Goal: Contribute content

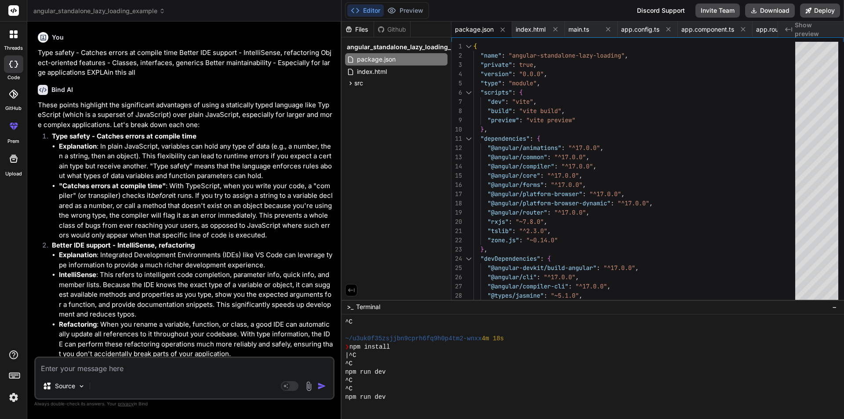
scroll to position [75, 0]
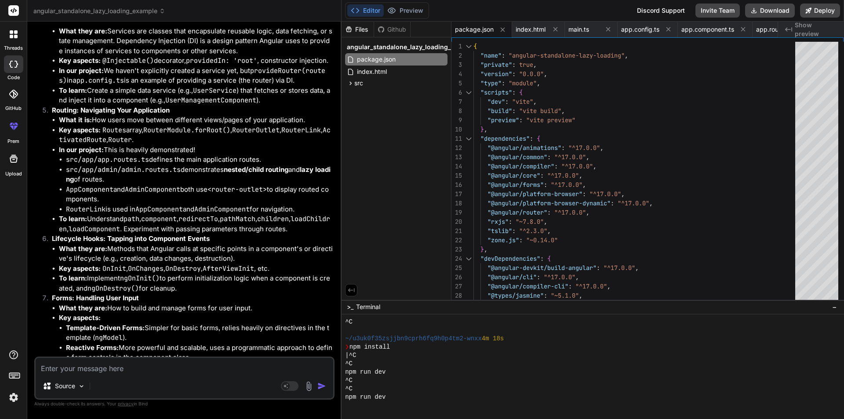
click at [119, 367] on textarea at bounding box center [185, 366] width 298 height 16
paste textarea "Module '../../node_modules/@angular/router/router_module.d' was resolved to 'd:…"
type textarea "Module '../../node_modules/@angular/router/router_module.d' was resolved to 'd:…"
type textarea "x"
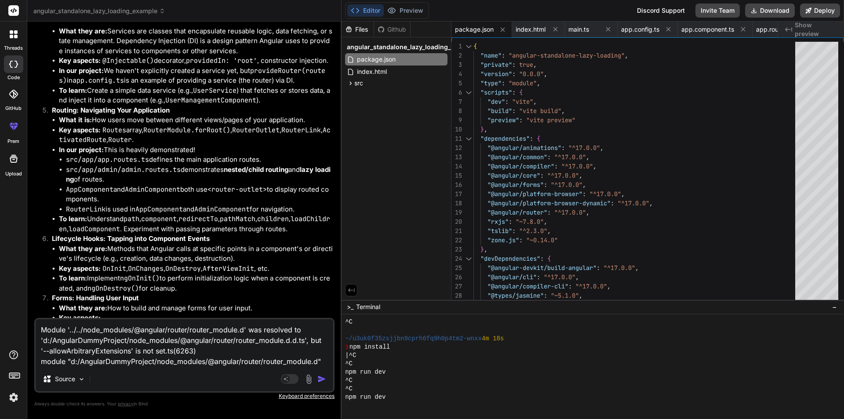
type textarea "Module '../../node_modules/@angular/router/router_module.d' was resolved to 'd:…"
type textarea "x"
type textarea "Module '../../node_modules/@angular/router/router_module.d' was resolved to 'd:…"
type textarea "x"
type textarea "Module '../../node_modules/@angular/router/router_module.d' was resolved to 'd:…"
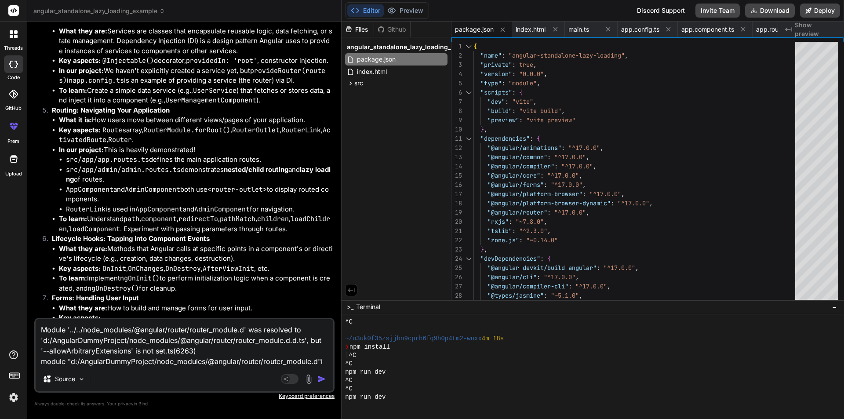
type textarea "x"
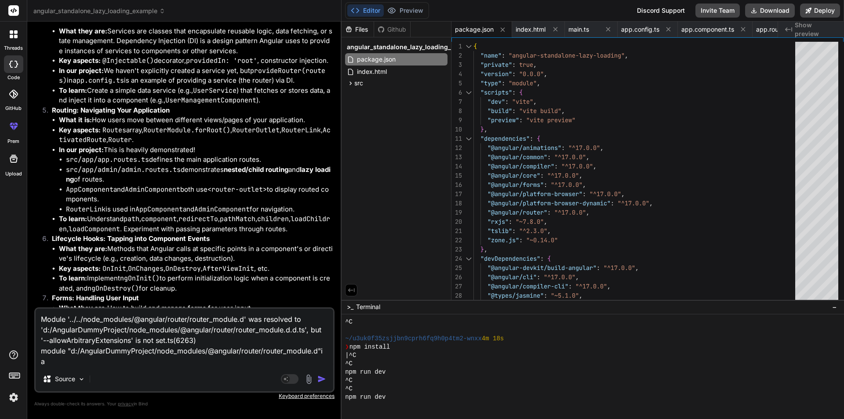
type textarea "Module '../../node_modules/@angular/router/router_module.d' was resolved to 'd:…"
type textarea "x"
type textarea "Module '../../node_modules/@angular/router/router_module.d' was resolved to 'd:…"
type textarea "x"
type textarea "Module '../../node_modules/@angular/router/router_module.d' was resolved to 'd:…"
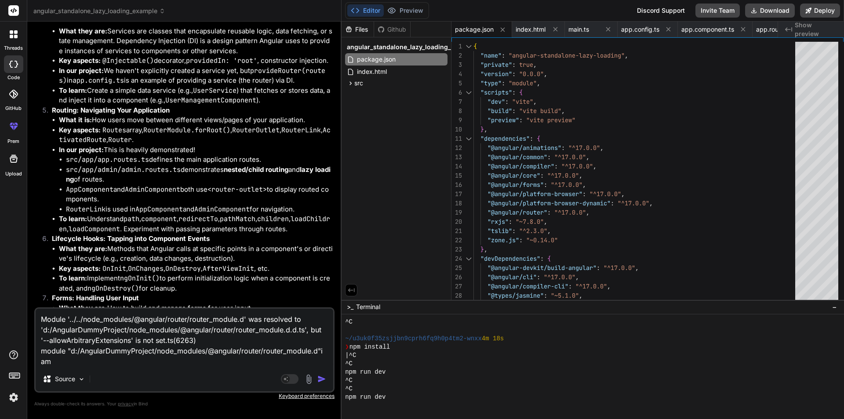
type textarea "x"
type textarea "Module '../../node_modules/@angular/router/router_module.d' was resolved to 'd:…"
type textarea "x"
type textarea "Module '../../node_modules/@angular/router/router_module.d' was resolved to 'd:…"
type textarea "x"
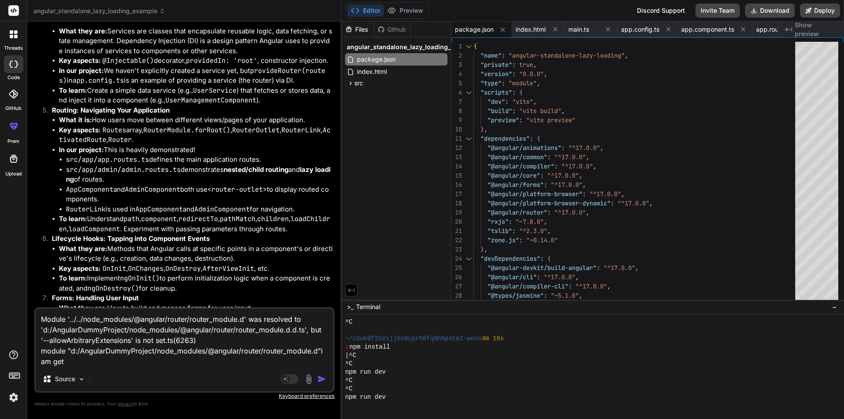
type textarea "Module '../../node_modules/@angular/router/router_module.d' was resolved to 'd:…"
type textarea "x"
type textarea "Module '../../node_modules/@angular/router/router_module.d' was resolved to 'd:…"
type textarea "x"
type textarea "Module '../../node_modules/@angular/router/router_module.d' was resolved to 'd:…"
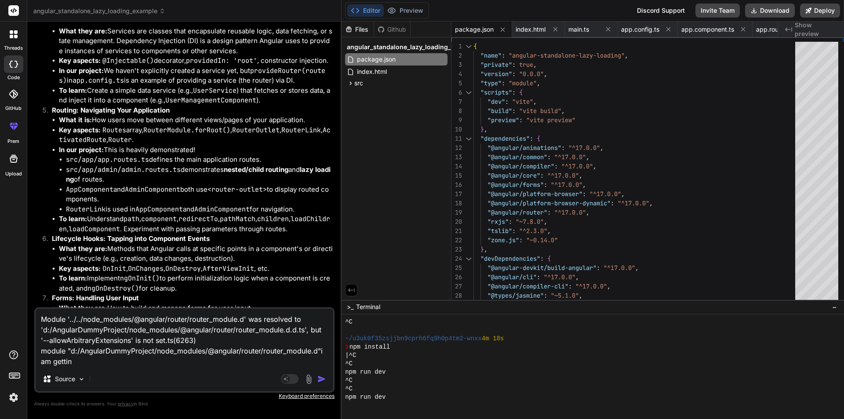
type textarea "x"
type textarea "Module '../../node_modules/@angular/router/router_module.d' was resolved to 'd:…"
type textarea "x"
type textarea "Module '../../node_modules/@angular/router/router_module.d' was resolved to 'd:…"
type textarea "x"
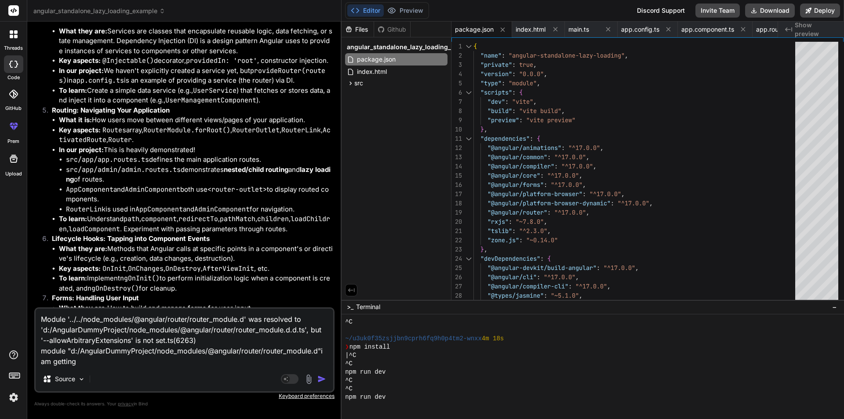
type textarea "Module '../../node_modules/@angular/router/router_module.d' was resolved to 'd:…"
type textarea "x"
type textarea "Module '../../node_modules/@angular/router/router_module.d' was resolved to 'd:…"
type textarea "x"
type textarea "Module '../../node_modules/@angular/router/router_module.d' was resolved to 'd:…"
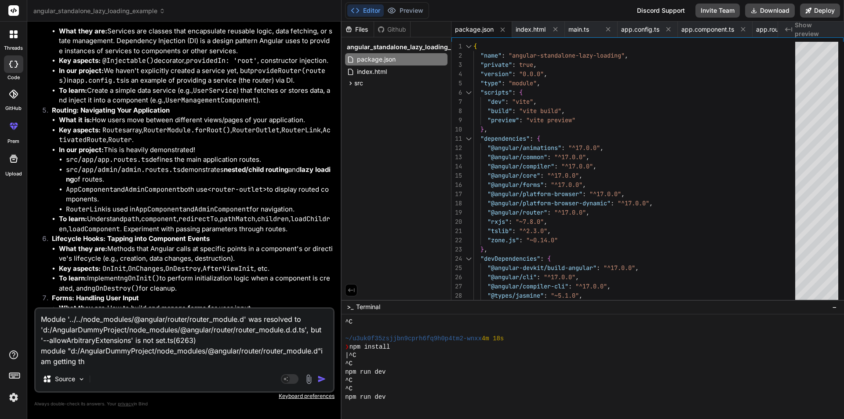
type textarea "x"
type textarea "Module '../../node_modules/@angular/router/router_module.d' was resolved to 'd:…"
type textarea "x"
type textarea "Module '../../node_modules/@angular/router/router_module.d' was resolved to 'd:…"
type textarea "x"
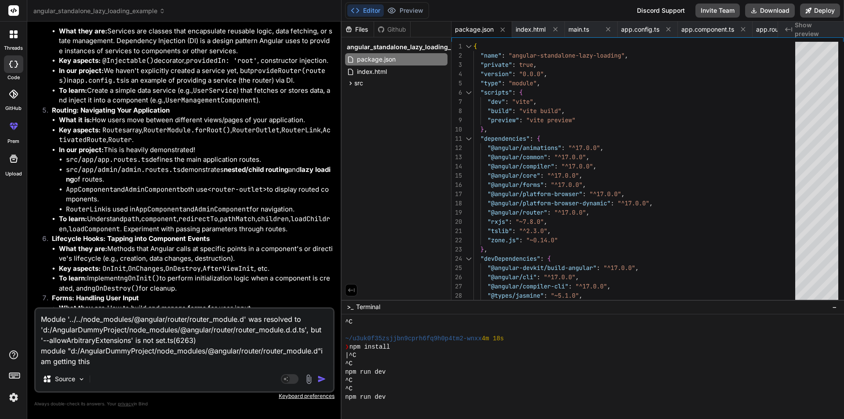
type textarea "Module '../../node_modules/@angular/router/router_module.d' was resolved to 'd:…"
type textarea "x"
type textarea "Module '../../node_modules/@angular/router/router_module.d' was resolved to 'd:…"
type textarea "x"
type textarea "Module '../../node_modules/@angular/router/router_module.d' was resolved to 'd:…"
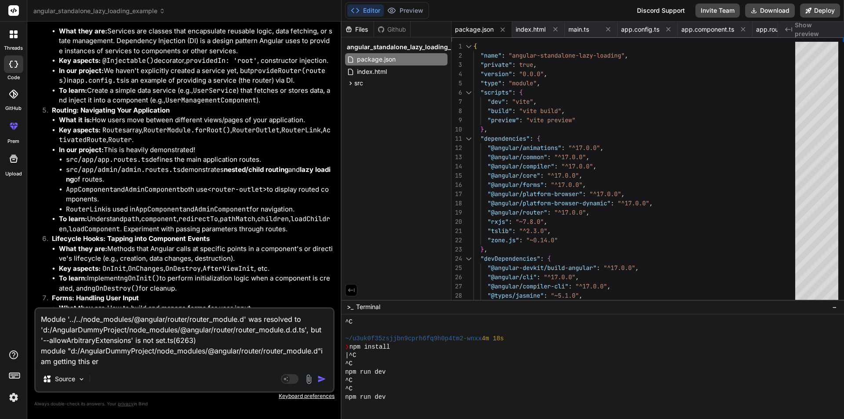
type textarea "x"
type textarea "Module '../../node_modules/@angular/router/router_module.d' was resolved to 'd:…"
type textarea "x"
type textarea "Module '../../node_modules/@angular/router/router_module.d' was resolved to 'd:…"
type textarea "x"
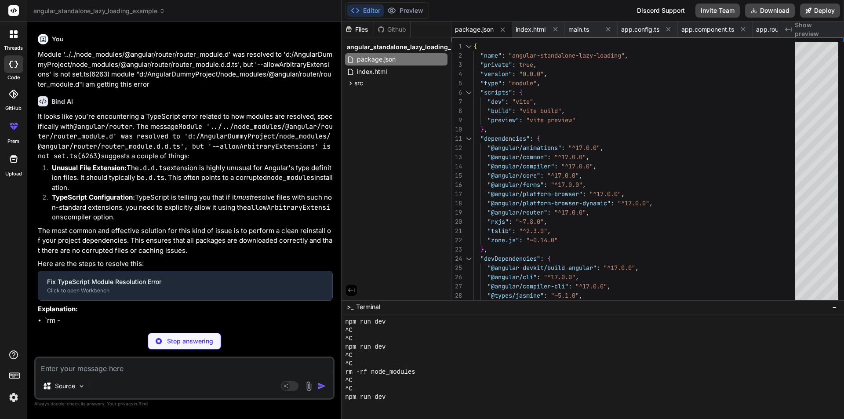
scroll to position [125, 0]
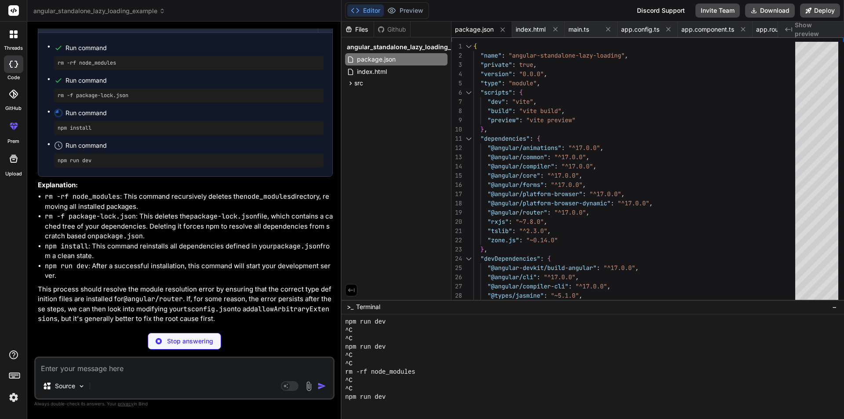
type textarea "x"
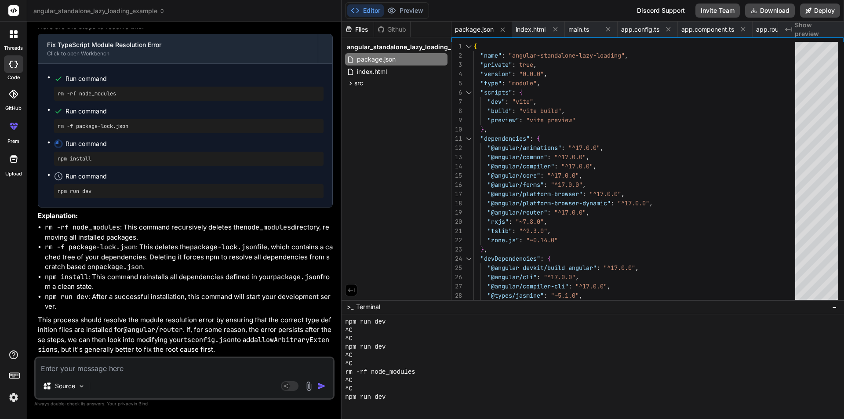
scroll to position [20608, 0]
